Goal: Information Seeking & Learning: Find specific fact

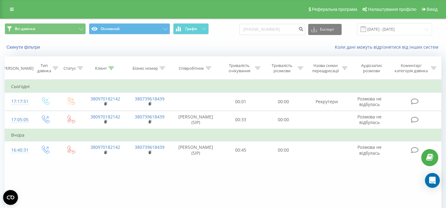
type input "0970182142"
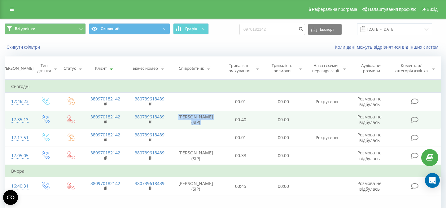
drag, startPoint x: 183, startPoint y: 115, endPoint x: 221, endPoint y: 121, distance: 38.5
click at [221, 121] on tr "17:35:13 380970182142 380739618439 [PERSON_NAME] (SIP) 00:40 00:00 Розмова не в…" at bounding box center [223, 119] width 436 height 18
copy td "[PERSON_NAME] (SIP)"
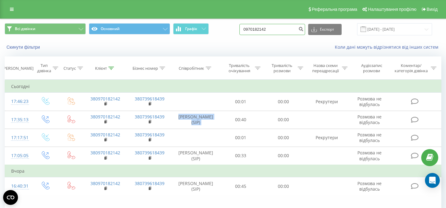
click at [279, 28] on input "0970182142" at bounding box center [272, 29] width 66 height 11
paste input "+38 (067) 976-22-3"
type input "0679762232"
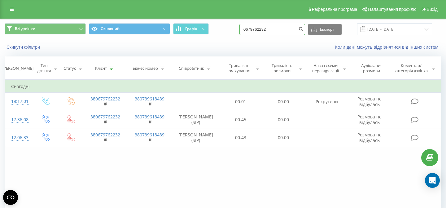
click at [276, 30] on input "0679762232" at bounding box center [272, 29] width 66 height 11
